Goal: Information Seeking & Learning: Learn about a topic

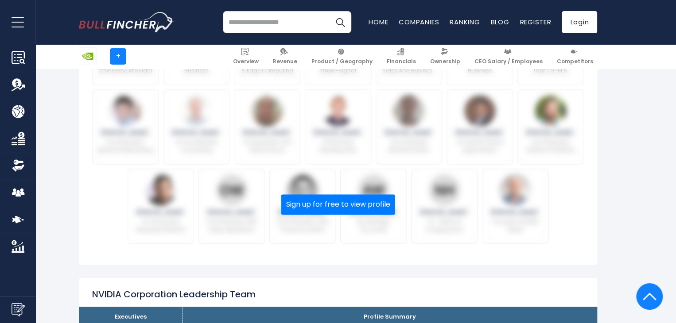
scroll to position [632, 0]
click at [361, 202] on button "Sign up for free to view profile" at bounding box center [338, 204] width 114 height 20
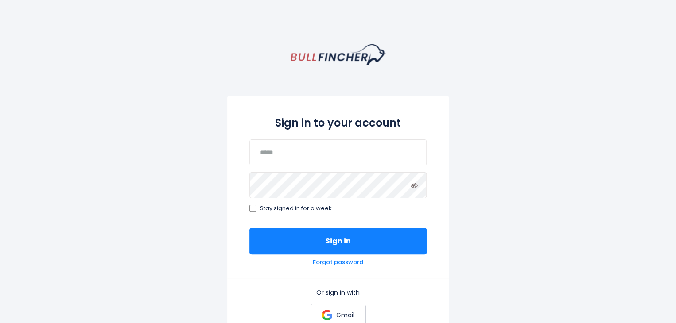
click at [340, 312] on p "Gmail" at bounding box center [345, 315] width 18 height 8
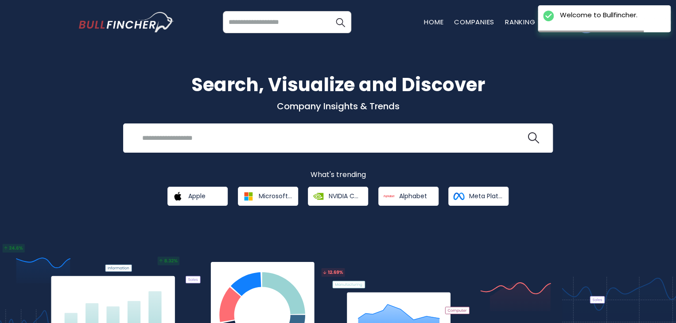
scroll to position [67, 0]
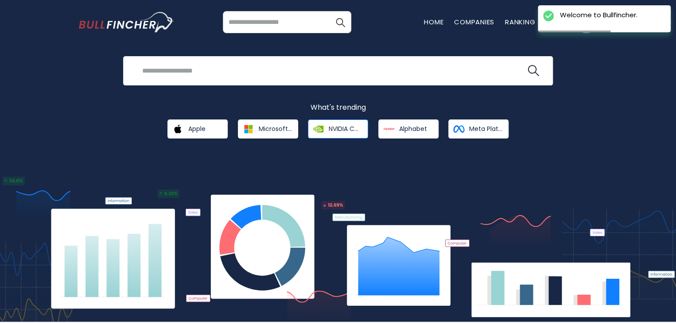
click at [333, 125] on span "NVIDIA Corporation" at bounding box center [345, 129] width 33 height 8
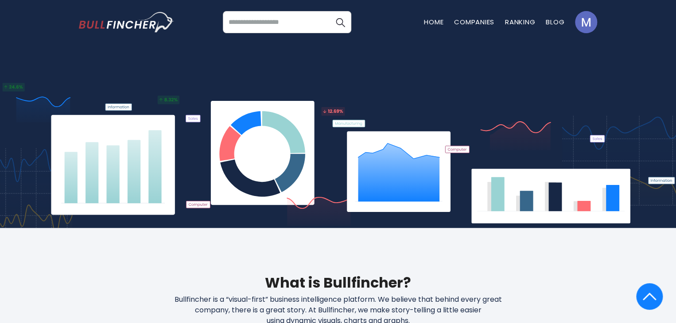
scroll to position [151, 0]
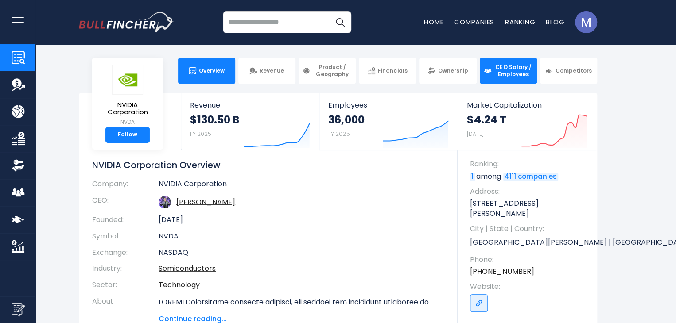
click at [500, 72] on span "CEO Salary / Employees" at bounding box center [513, 71] width 39 height 14
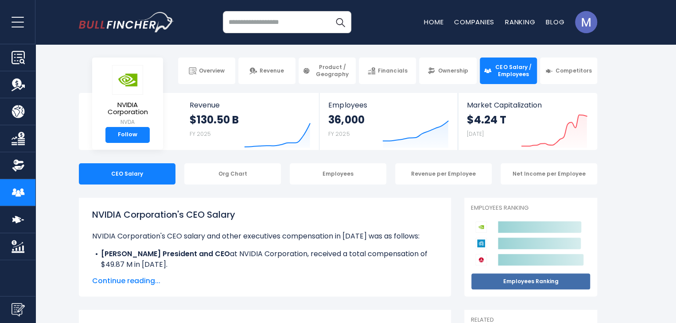
click at [504, 282] on link "Employees Ranking" at bounding box center [531, 281] width 120 height 17
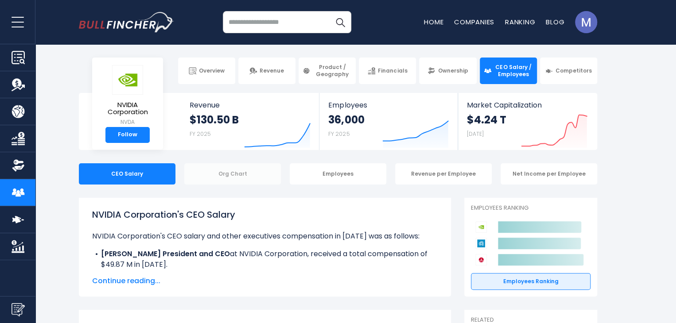
click at [262, 169] on div "Org Chart" at bounding box center [232, 173] width 97 height 21
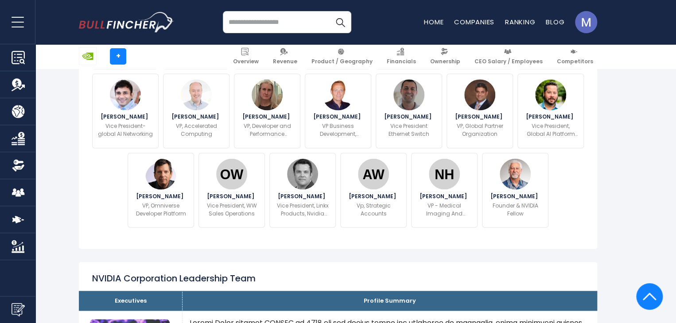
scroll to position [648, 0]
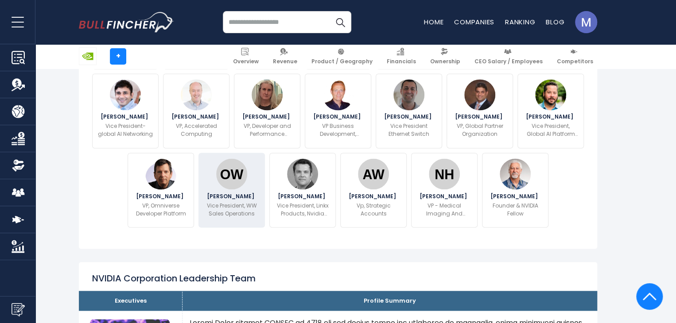
drag, startPoint x: 0, startPoint y: 0, endPoint x: 243, endPoint y: 163, distance: 293.0
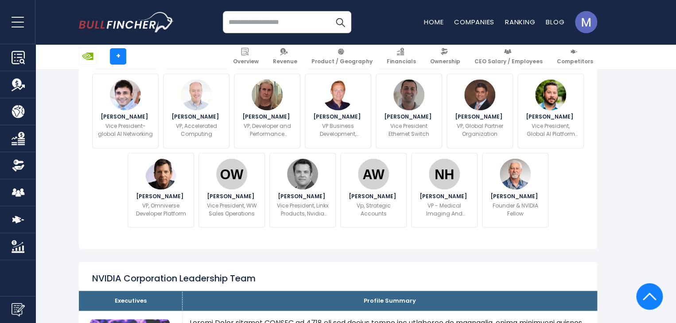
drag, startPoint x: 243, startPoint y: 163, endPoint x: 528, endPoint y: 224, distance: 291.5
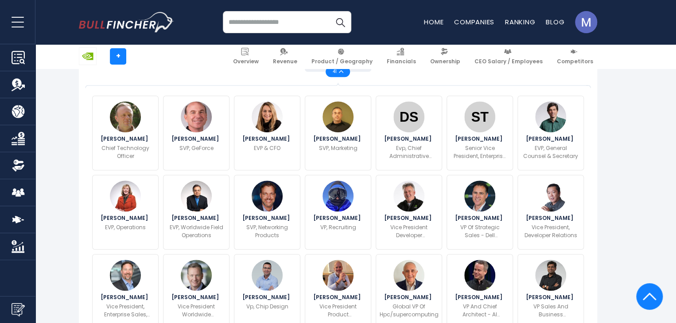
scroll to position [308, 0]
